Goal: Use online tool/utility: Utilize a website feature to perform a specific function

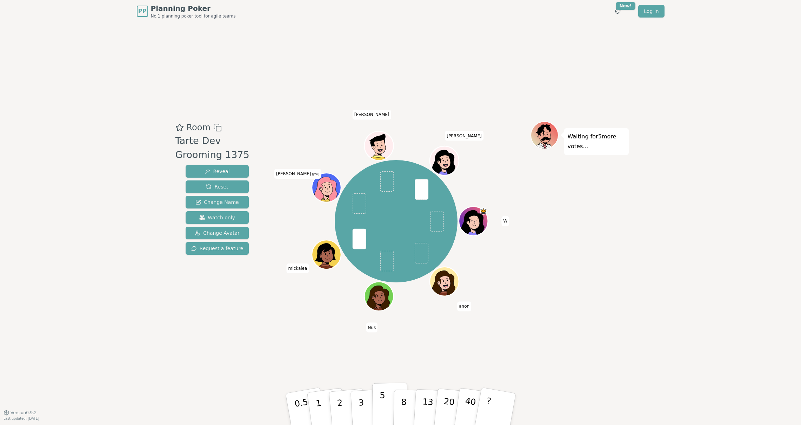
click at [375, 402] on button "5" at bounding box center [390, 409] width 36 height 53
click at [546, 20] on div "PP Planning Poker No.1 planning poker tool for agile teams Toggle theme New! Lo…" at bounding box center [400, 11] width 527 height 22
click at [358, 403] on p "3" at bounding box center [361, 410] width 8 height 38
click at [574, 318] on div "Room Tarte Dev Grooming 1375 Reveal Reset Change Name Watch only Change Avatar …" at bounding box center [401, 217] width 456 height 390
click at [380, 412] on p "5" at bounding box center [382, 410] width 6 height 38
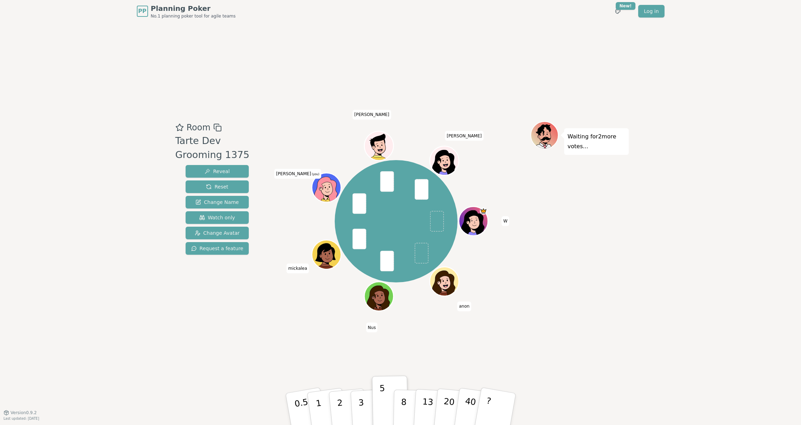
click at [534, 326] on div "Room Tarte Dev Grooming 1375 Reveal Reset Change Name Watch only Change Avatar …" at bounding box center [401, 217] width 456 height 390
click at [396, 413] on button "8" at bounding box center [411, 409] width 36 height 53
drag, startPoint x: 389, startPoint y: 412, endPoint x: 457, endPoint y: 366, distance: 82.6
click at [453, 367] on div "Room Tarte Dev Grooming 1375 Reveal Reset Change Name Watch only Change Avatar …" at bounding box center [401, 217] width 456 height 390
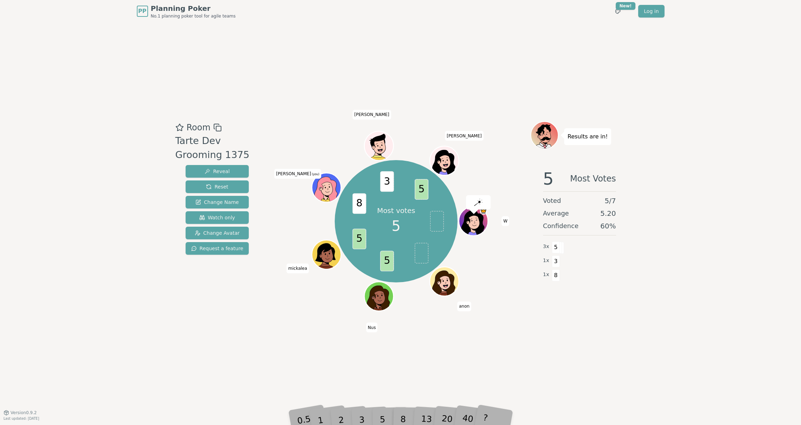
click at [510, 368] on div "Room Tarte Dev Grooming 1375 Reveal Reset Change Name Watch only Change Avatar …" at bounding box center [401, 217] width 456 height 390
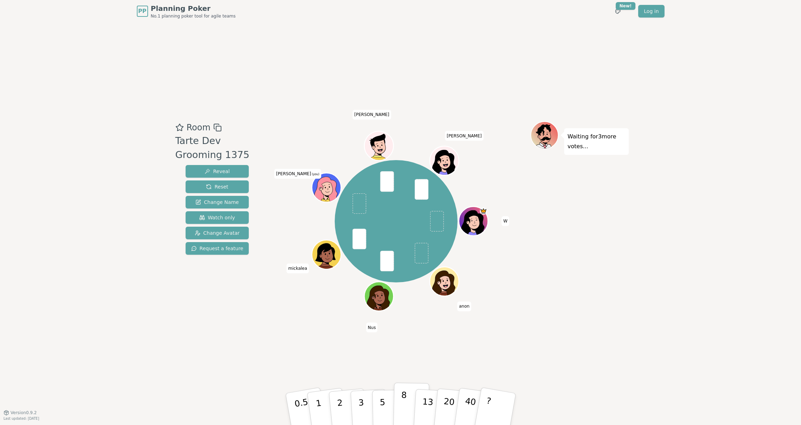
click at [404, 406] on p "8" at bounding box center [403, 409] width 6 height 38
click at [383, 399] on p "5" at bounding box center [382, 410] width 6 height 38
click at [398, 401] on button "8" at bounding box center [411, 409] width 36 height 53
click at [388, 402] on button "5" at bounding box center [390, 409] width 36 height 53
